Goal: Transaction & Acquisition: Purchase product/service

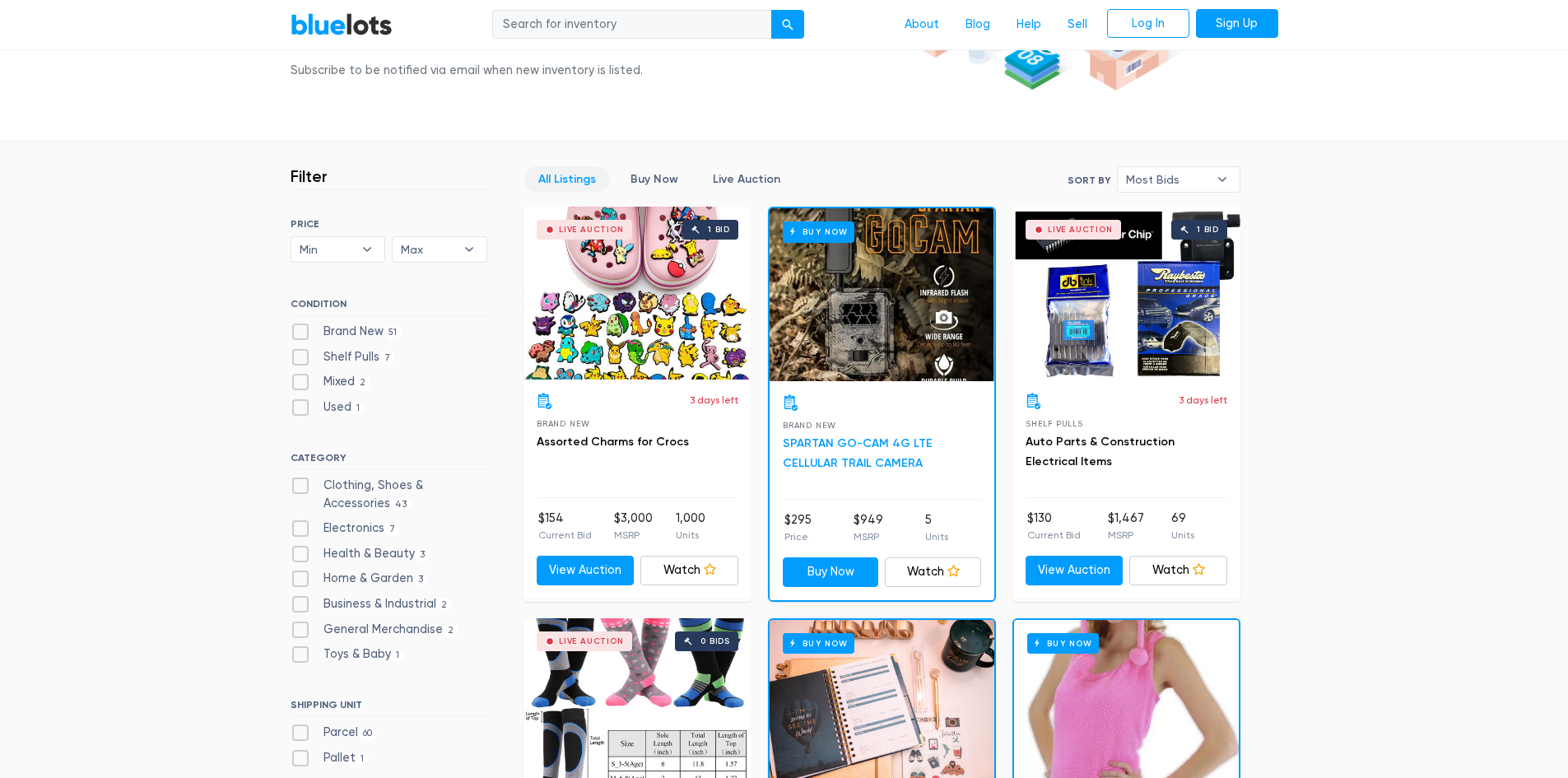
scroll to position [165, 0]
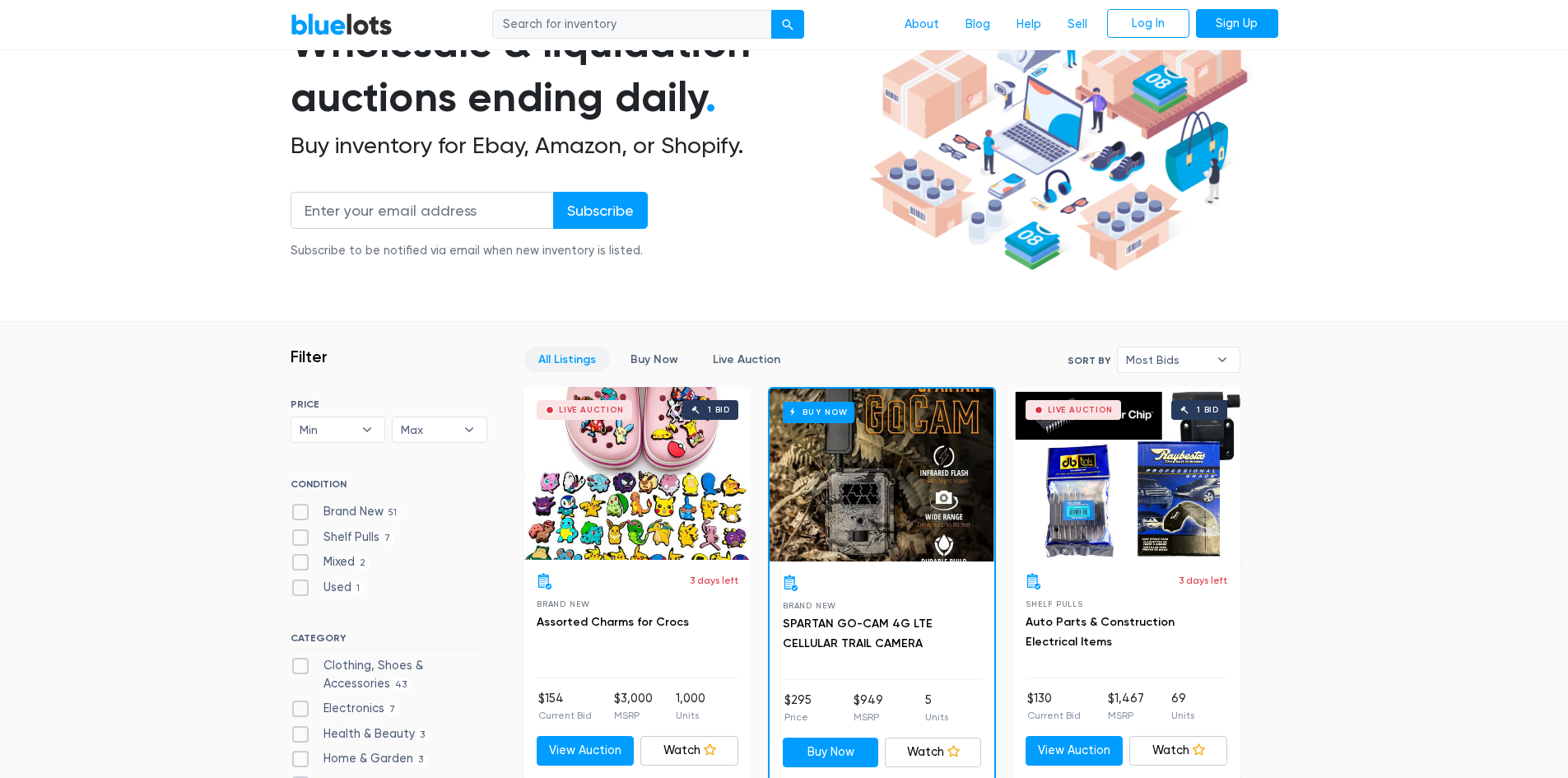
click at [347, 535] on label "Shelf Pulls 7" at bounding box center [343, 538] width 105 height 18
click at [301, 535] on Pulls"] "Shelf Pulls 7" at bounding box center [296, 534] width 11 height 11
checkbox Pulls"] "true"
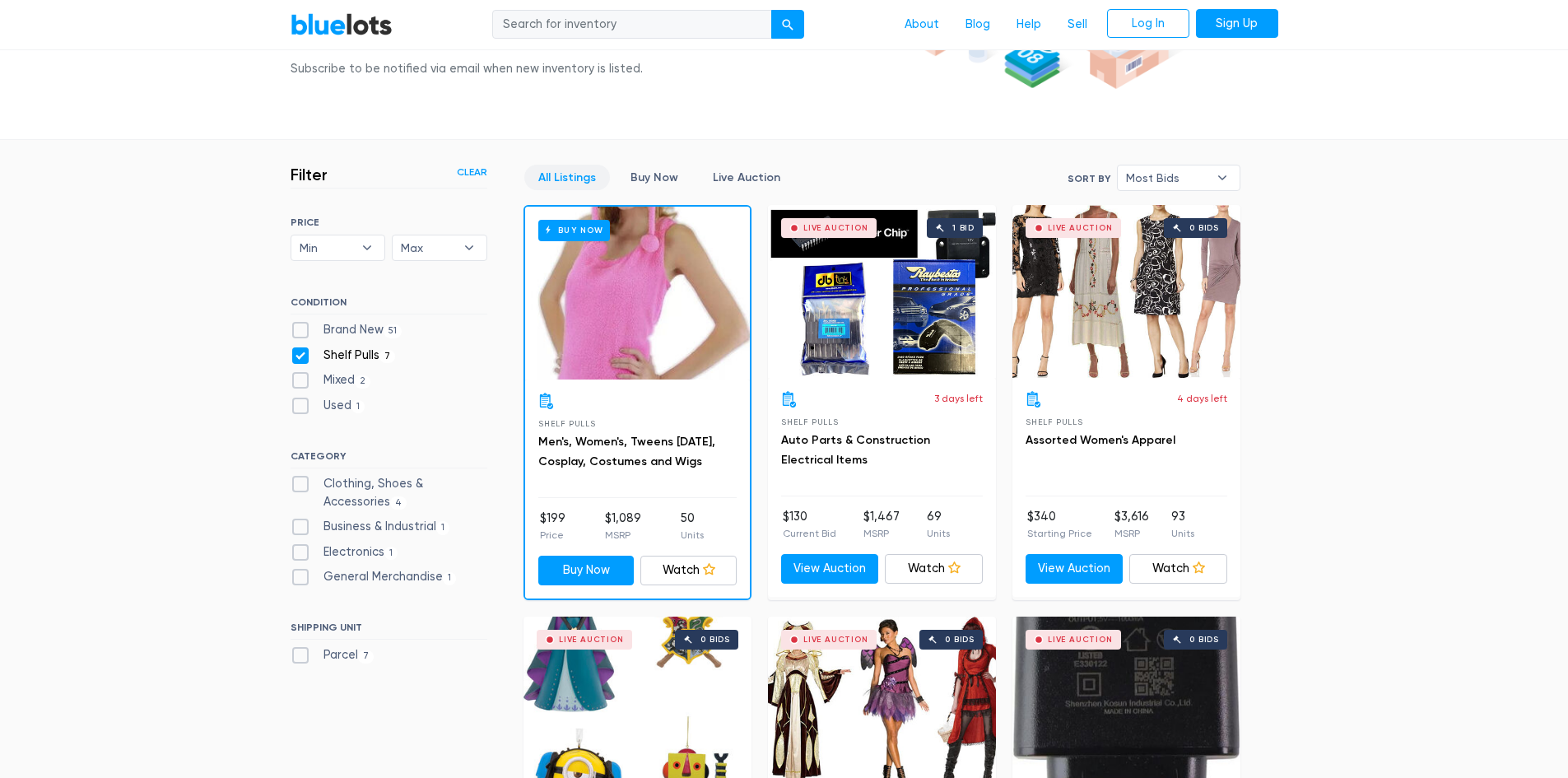
scroll to position [196, 0]
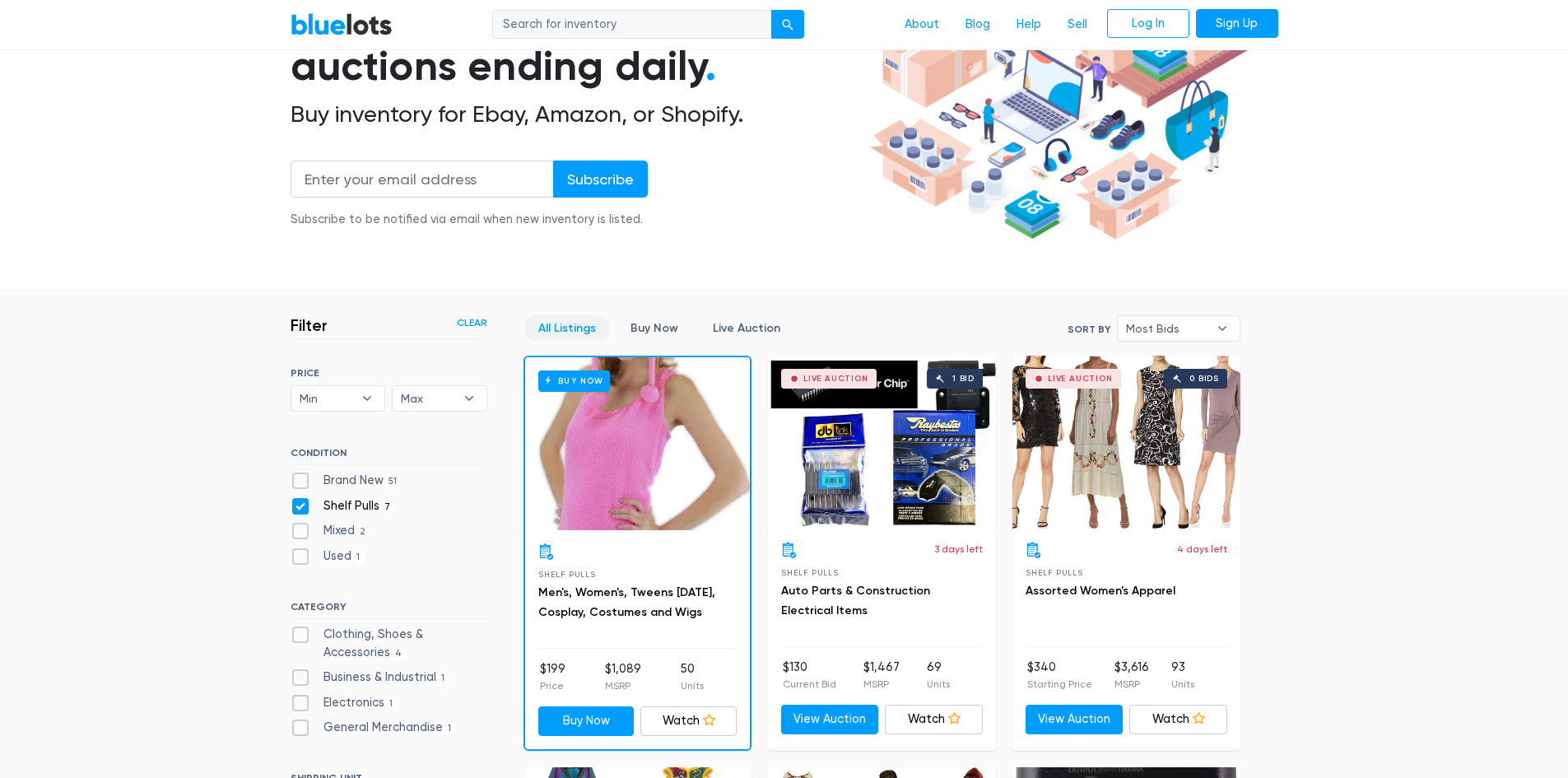
click at [372, 704] on label "Electronics 1" at bounding box center [344, 704] width 108 height 18
click at [301, 704] on input "Electronics 1" at bounding box center [296, 700] width 11 height 11
checkbox input "true"
